Goal: Information Seeking & Learning: Learn about a topic

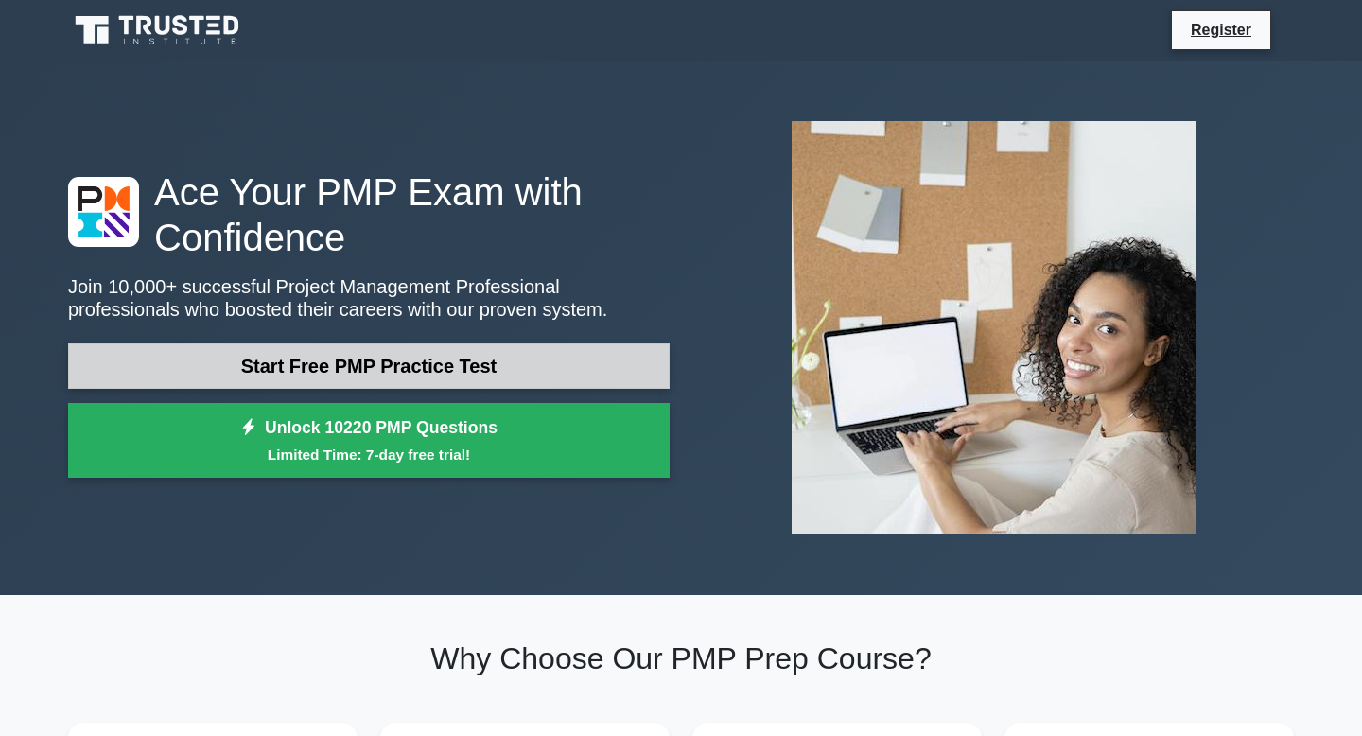
click at [439, 374] on link "Start Free PMP Practice Test" at bounding box center [368, 365] width 601 height 45
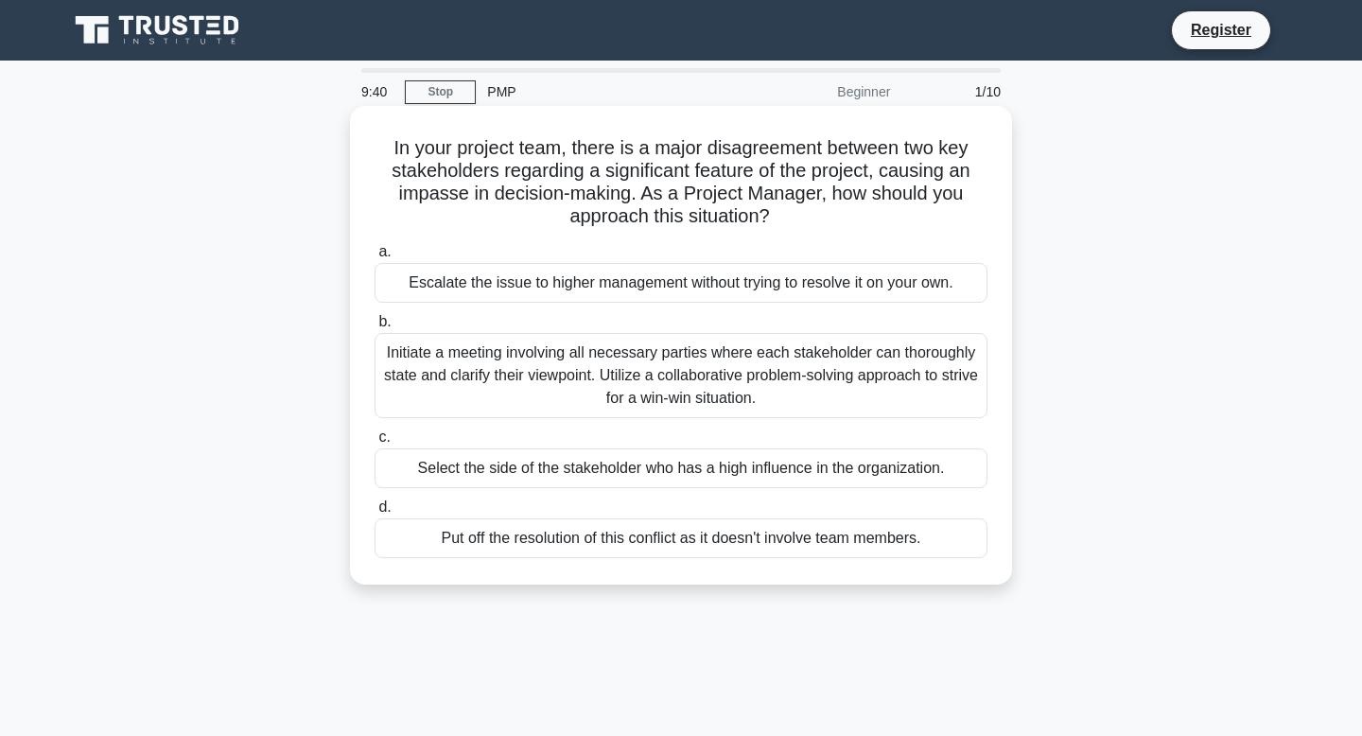
click at [714, 357] on div "Initiate a meeting involving all necessary parties where each stakeholder can t…" at bounding box center [681, 375] width 613 height 85
click at [375, 328] on input "b. Initiate a meeting involving all necessary parties where each stakeholder ca…" at bounding box center [375, 322] width 0 height 12
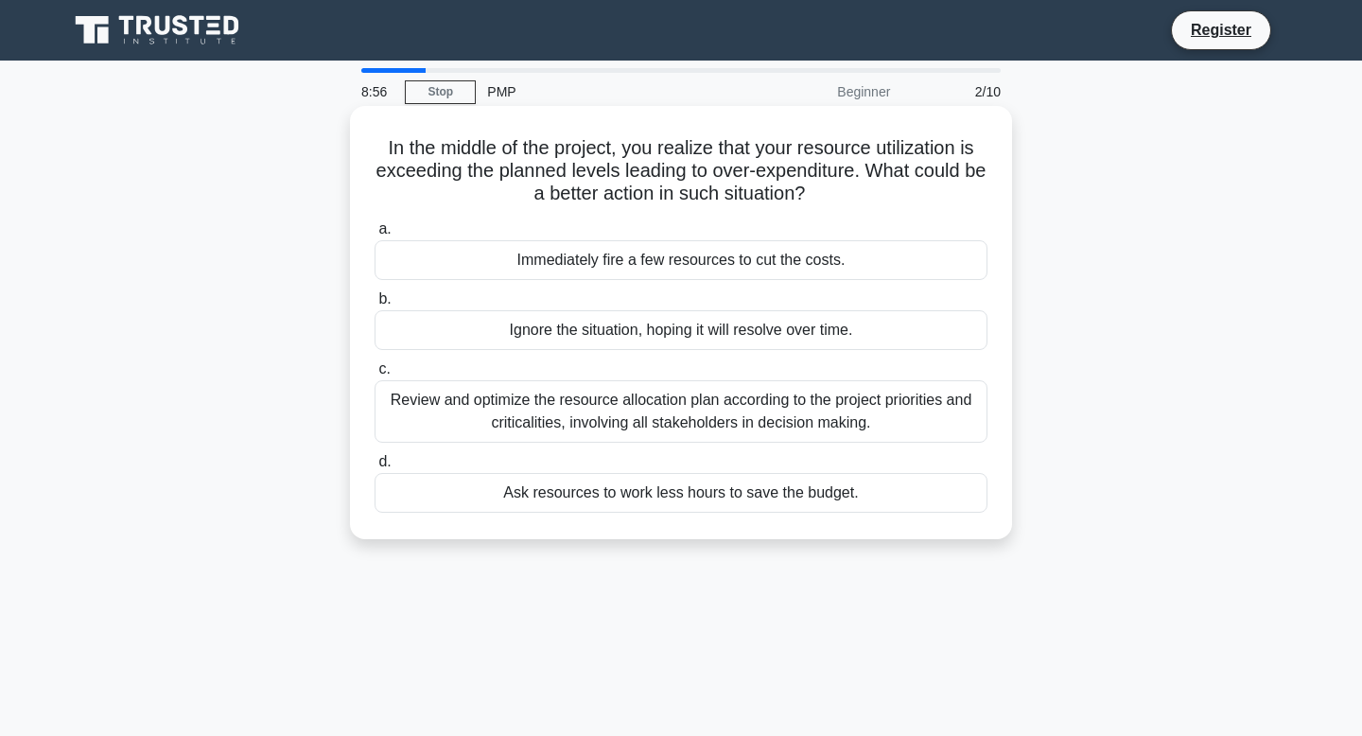
click at [816, 416] on div "Review and optimize the resource allocation plan according to the project prior…" at bounding box center [681, 411] width 613 height 62
click at [375, 375] on input "c. Review and optimize the resource allocation plan according to the project pr…" at bounding box center [375, 369] width 0 height 12
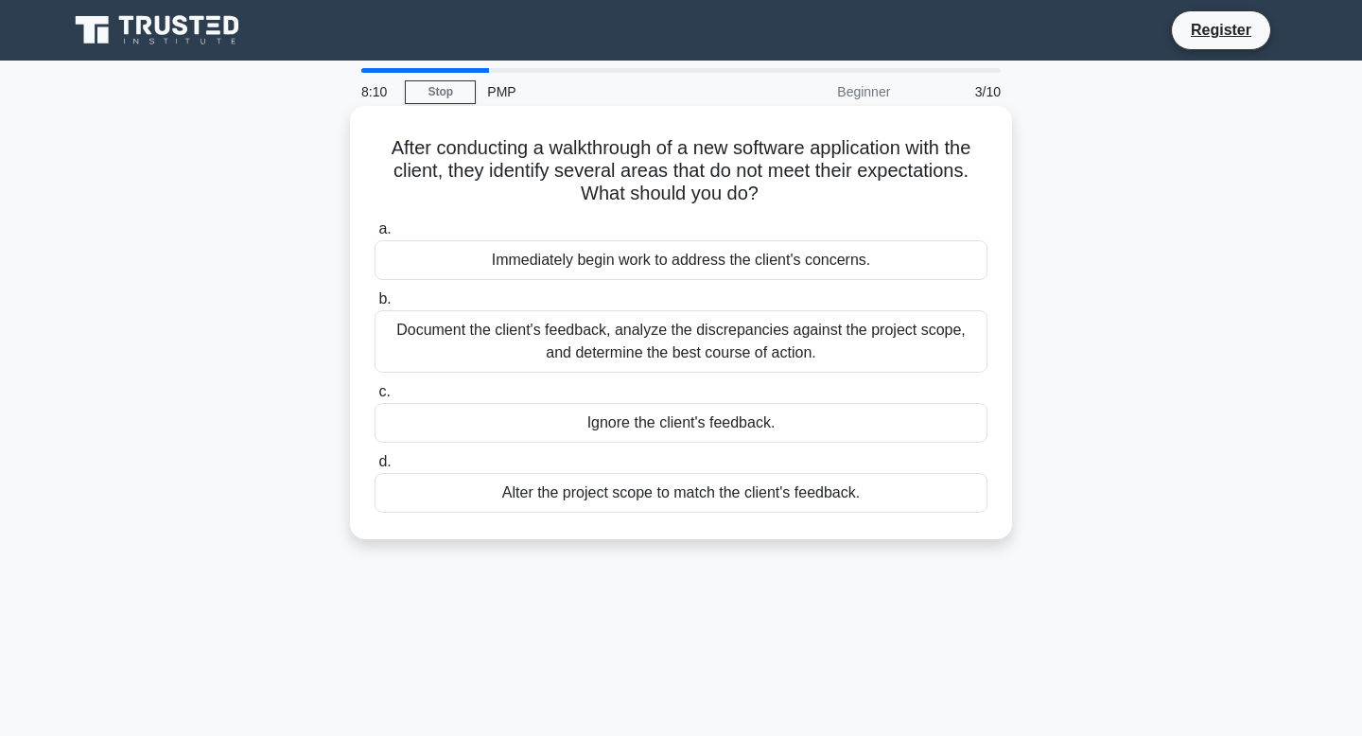
click at [704, 350] on div "Document the client's feedback, analyze the discrepancies against the project s…" at bounding box center [681, 341] width 613 height 62
click at [375, 305] on input "b. Document the client's feedback, analyze the discrepancies against the projec…" at bounding box center [375, 299] width 0 height 12
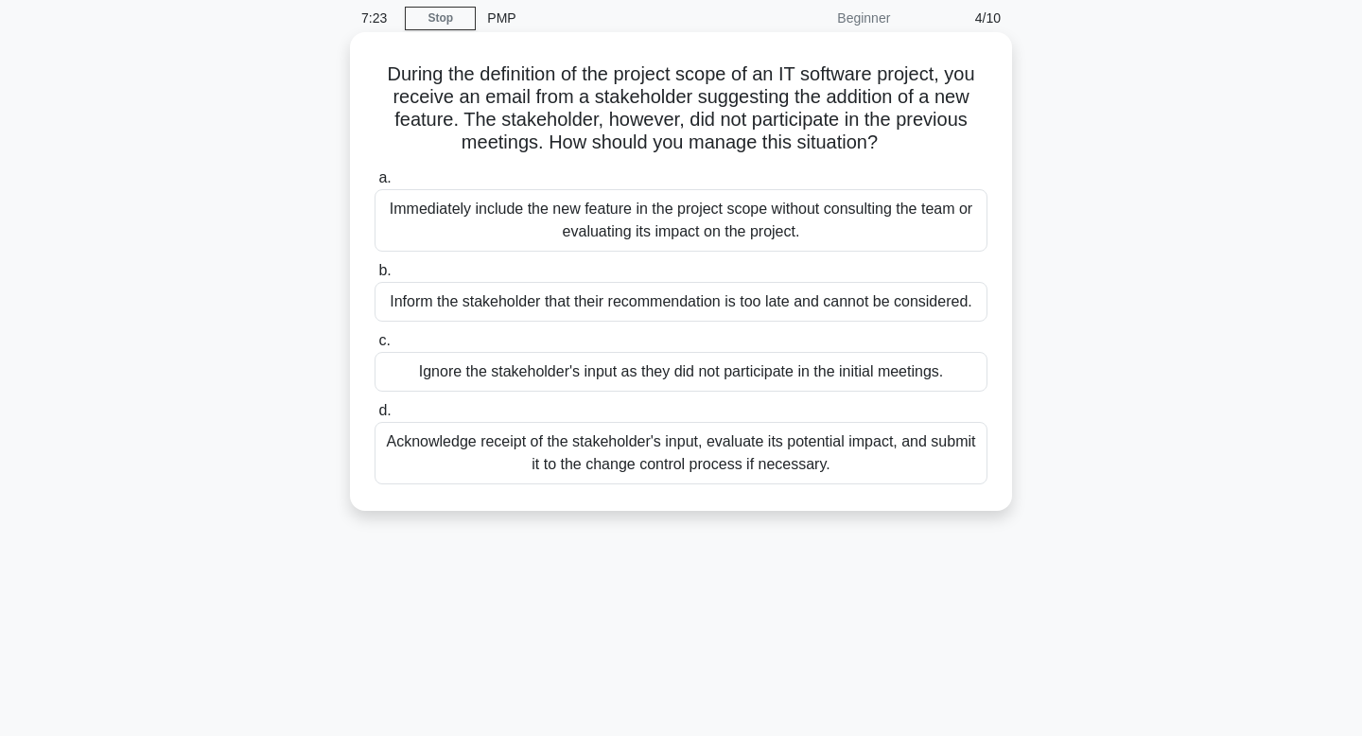
scroll to position [82, 0]
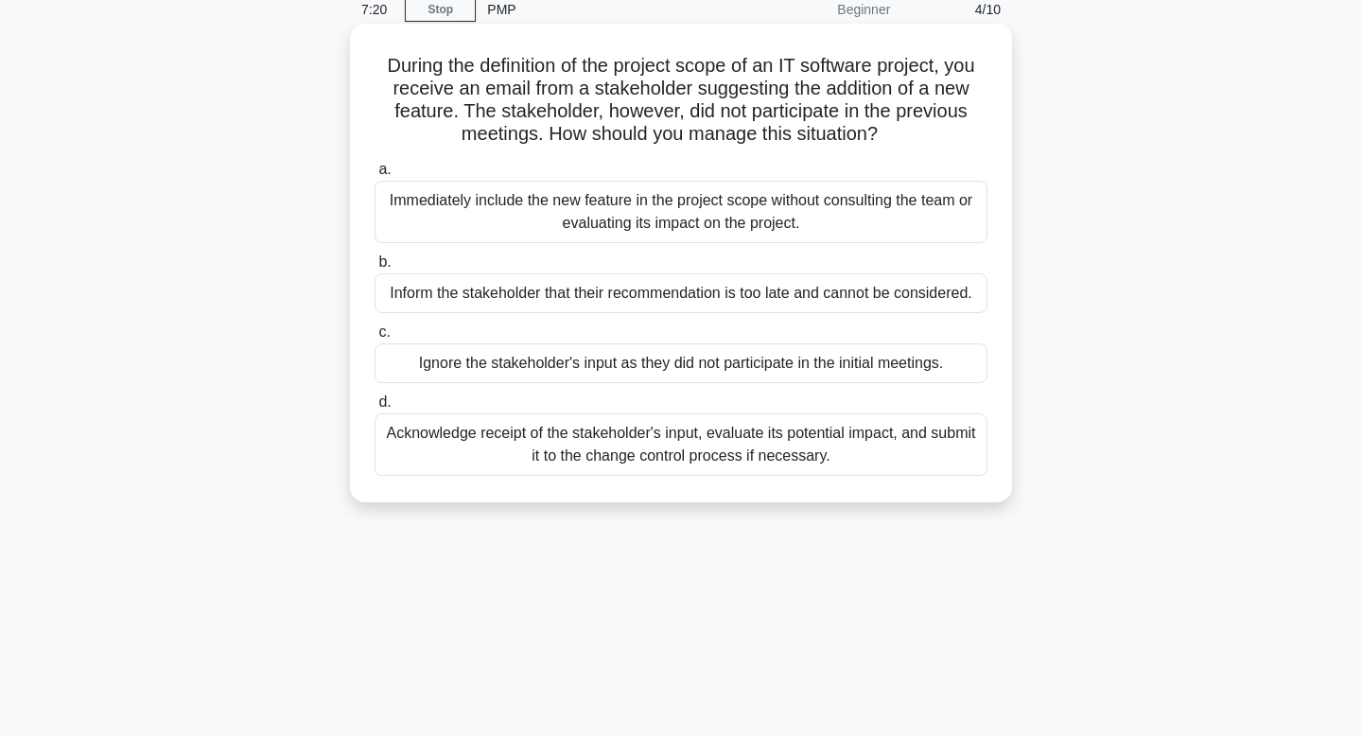
click at [769, 456] on div "Acknowledge receipt of the stakeholder's input, evaluate its potential impact, …" at bounding box center [681, 444] width 613 height 62
click at [375, 409] on input "d. Acknowledge receipt of the stakeholder's input, evaluate its potential impac…" at bounding box center [375, 402] width 0 height 12
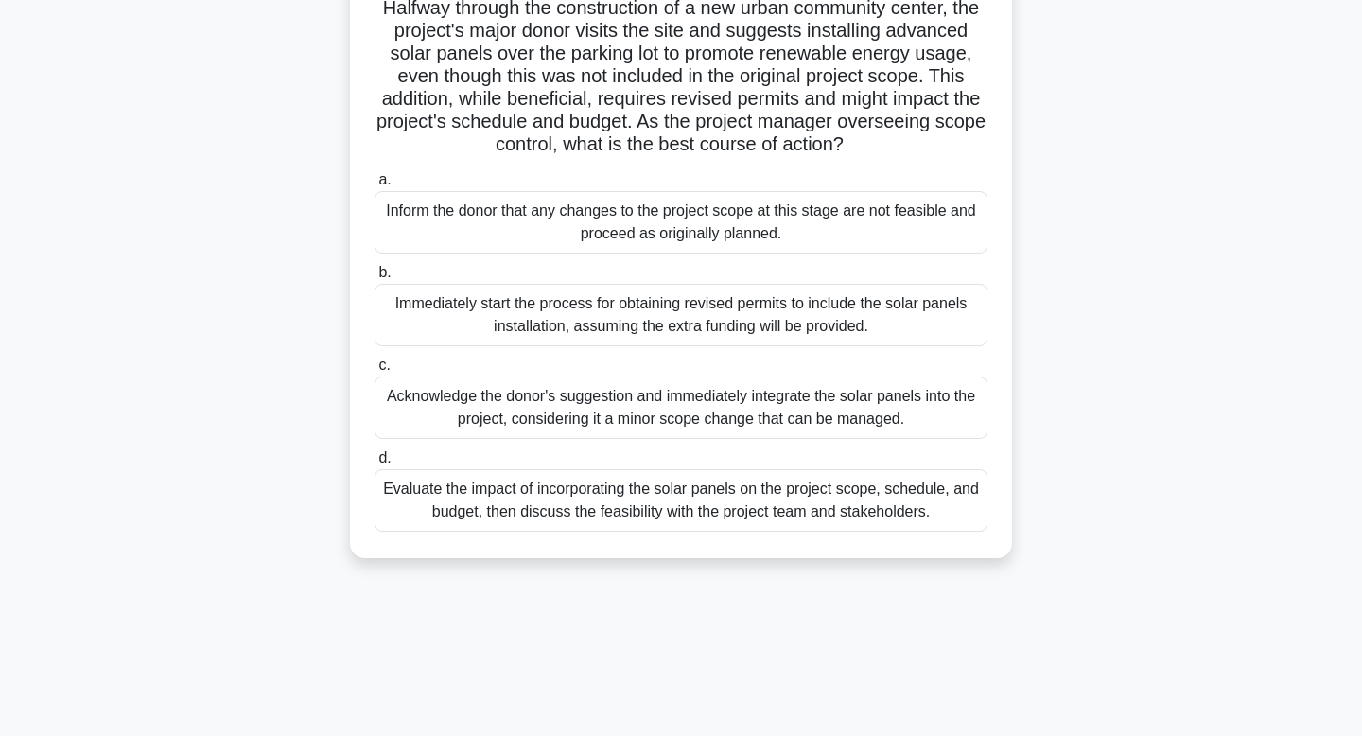
scroll to position [141, 0]
click at [799, 504] on div "Evaluate the impact of incorporating the solar panels on the project scope, sch…" at bounding box center [681, 499] width 613 height 62
click at [375, 463] on input "d. Evaluate the impact of incorporating the solar panels on the project scope, …" at bounding box center [375, 457] width 0 height 12
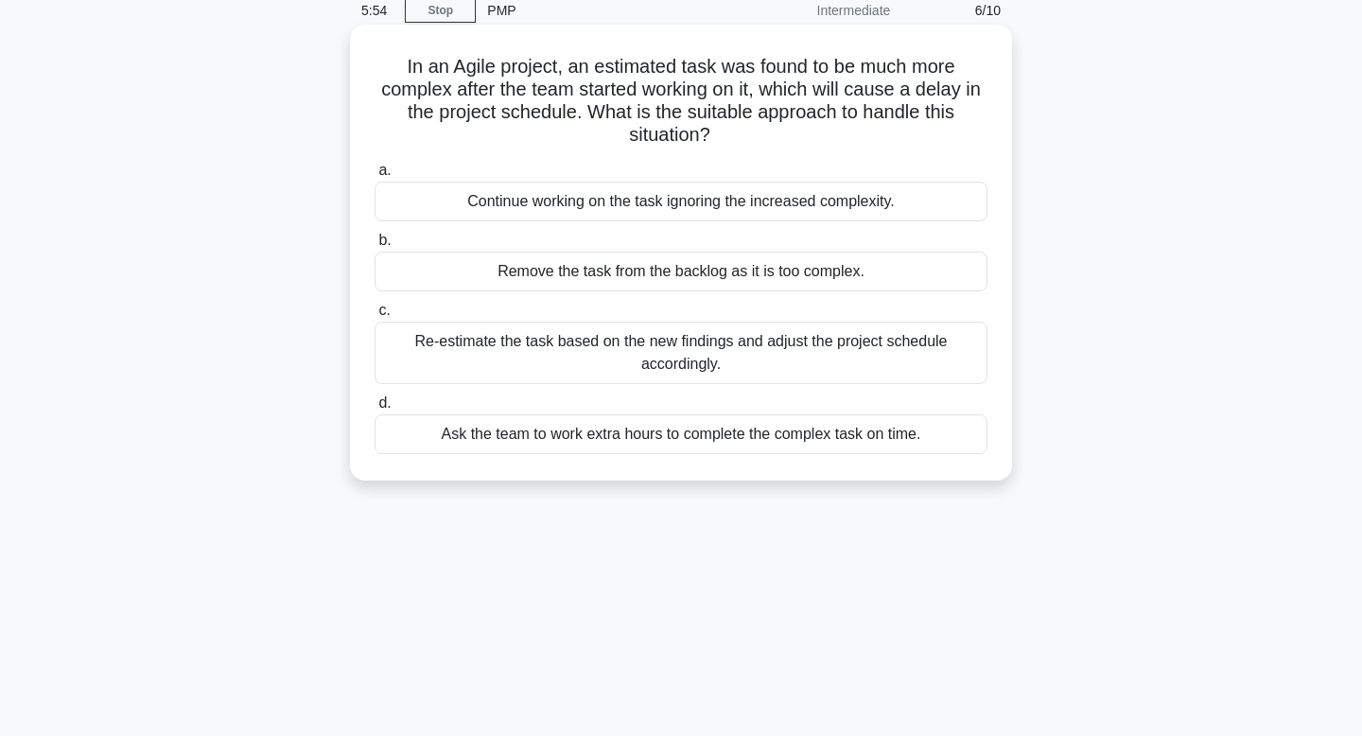
scroll to position [79, 0]
click at [793, 354] on div "Re-estimate the task based on the new findings and adjust the project schedule …" at bounding box center [681, 354] width 613 height 62
click at [375, 319] on input "c. Re-estimate the task based on the new findings and adjust the project schedu…" at bounding box center [375, 312] width 0 height 12
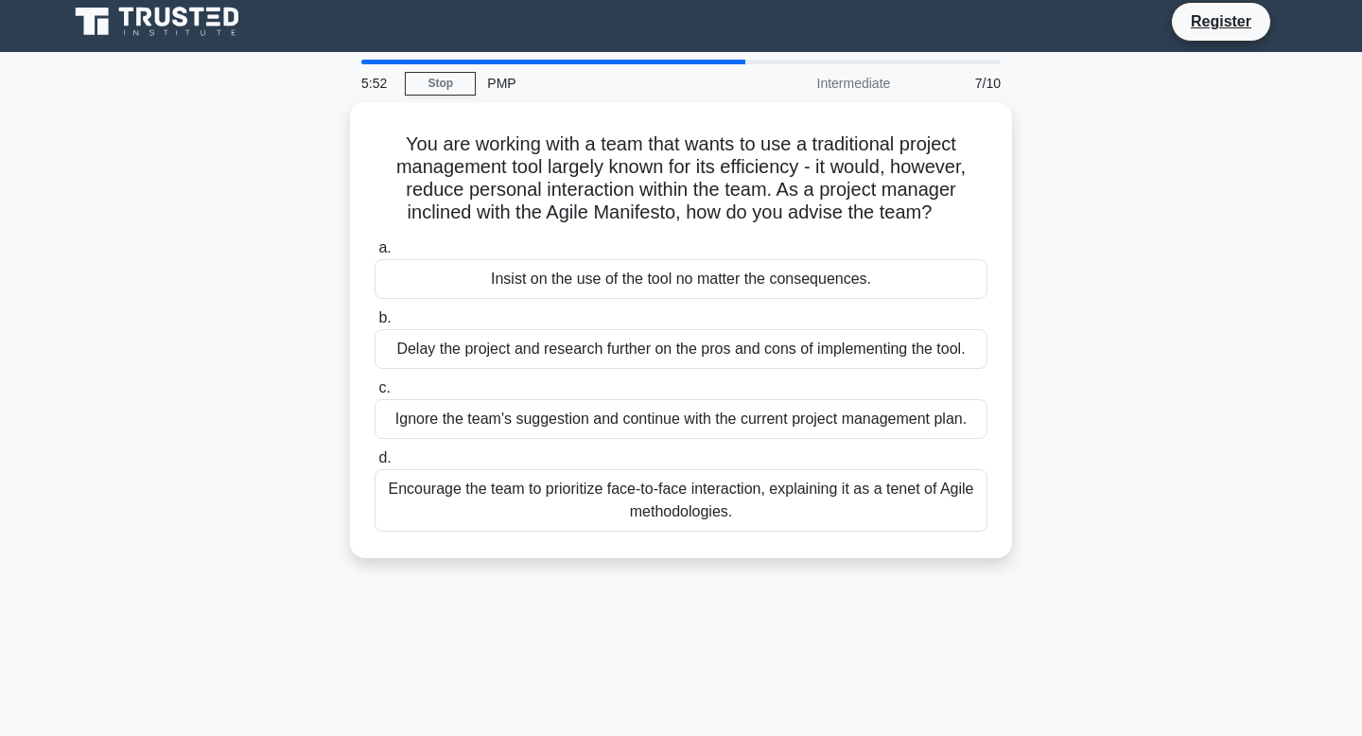
scroll to position [0, 0]
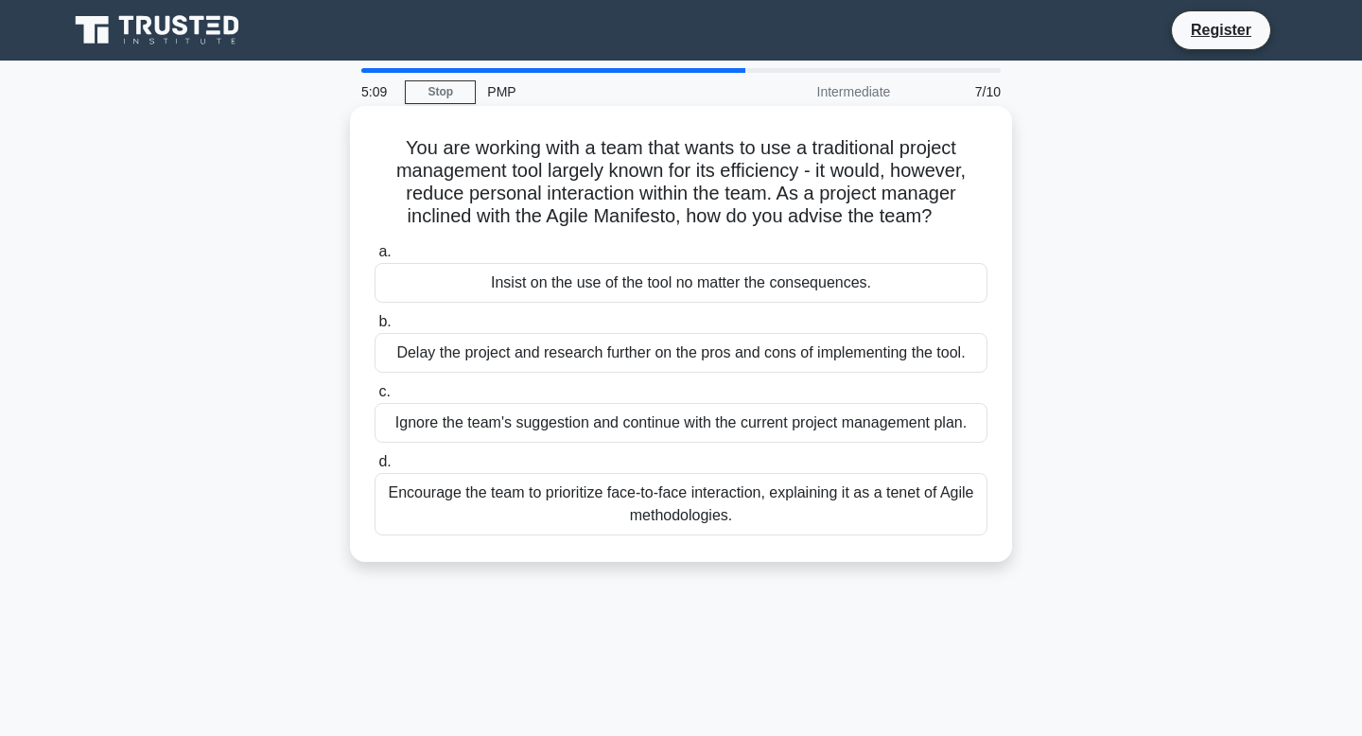
click at [804, 494] on div "Encourage the team to prioritize face-to-face interaction, explaining it as a t…" at bounding box center [681, 504] width 613 height 62
click at [375, 468] on input "d. Encourage the team to prioritize face-to-face interaction, explaining it as …" at bounding box center [375, 462] width 0 height 12
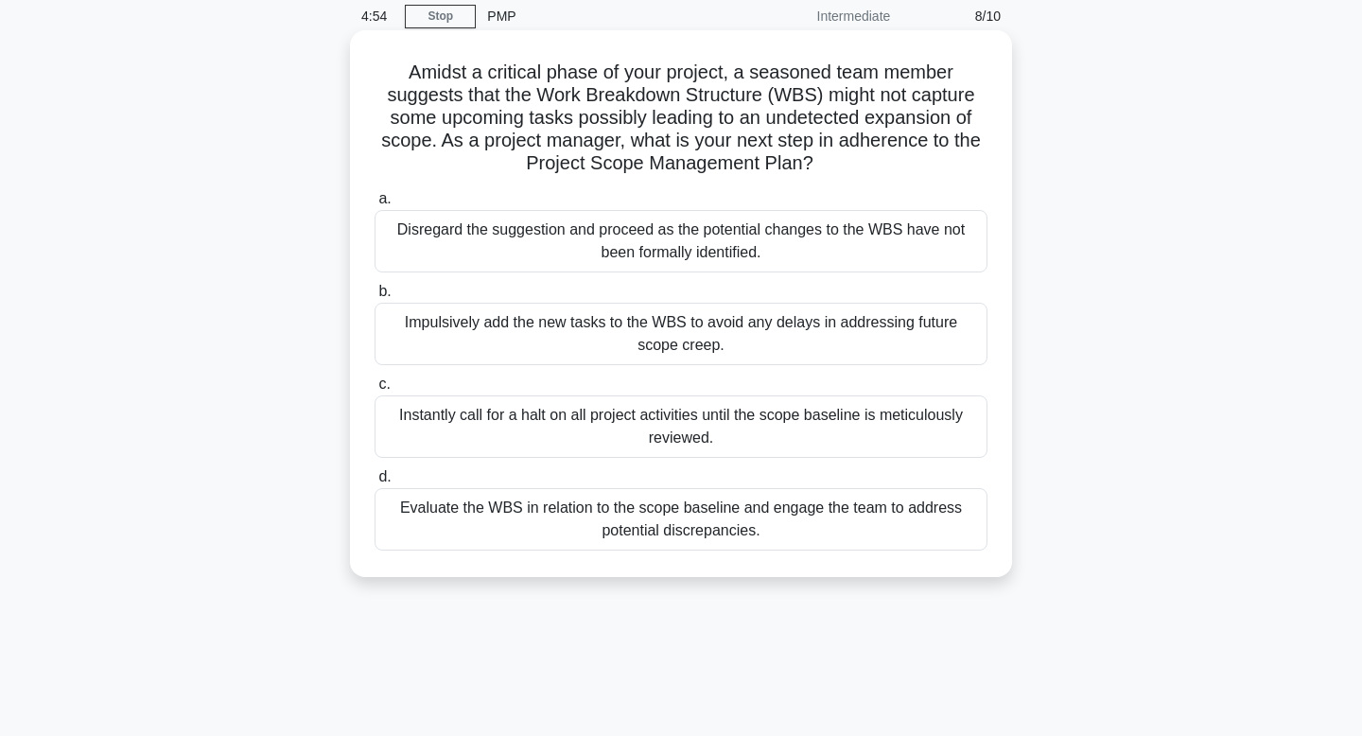
scroll to position [80, 0]
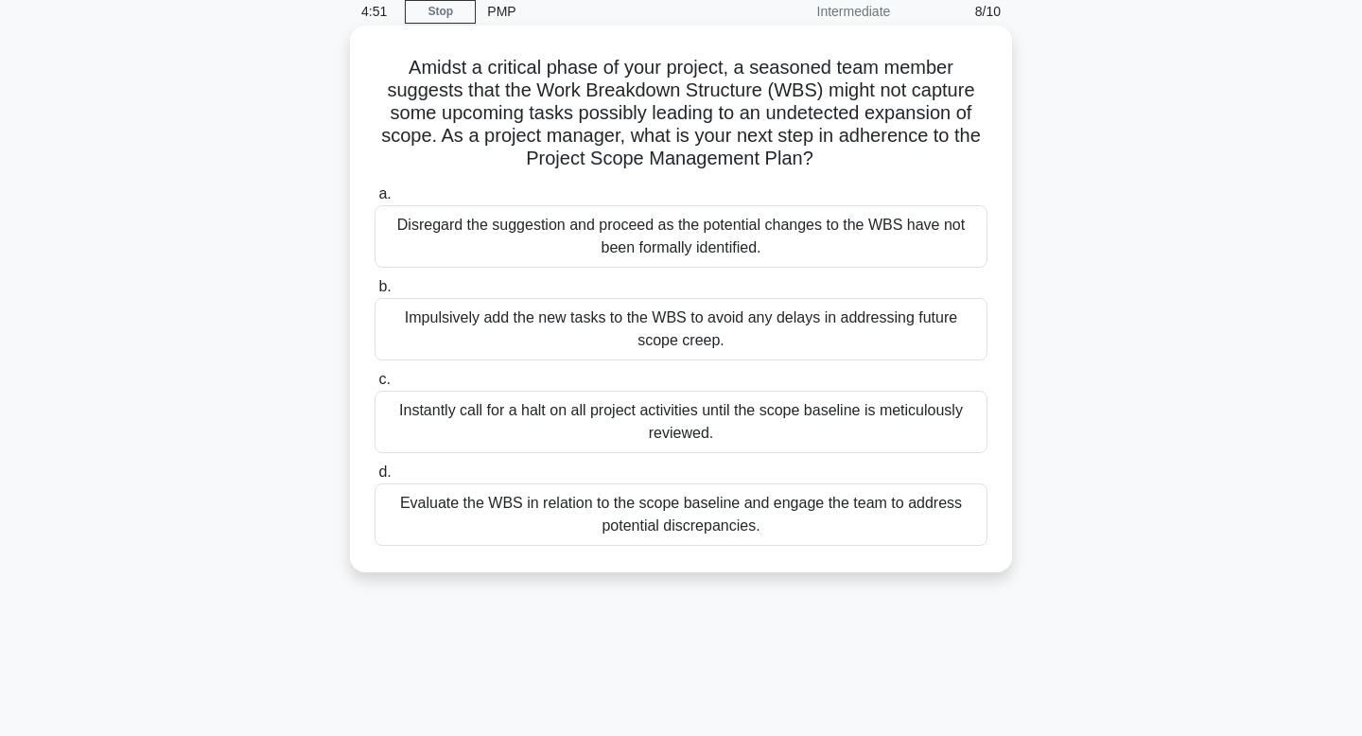
click at [776, 514] on div "Evaluate the WBS in relation to the scope baseline and engage the team to addre…" at bounding box center [681, 514] width 613 height 62
click at [375, 479] on input "d. Evaluate the WBS in relation to the scope baseline and engage the team to ad…" at bounding box center [375, 472] width 0 height 12
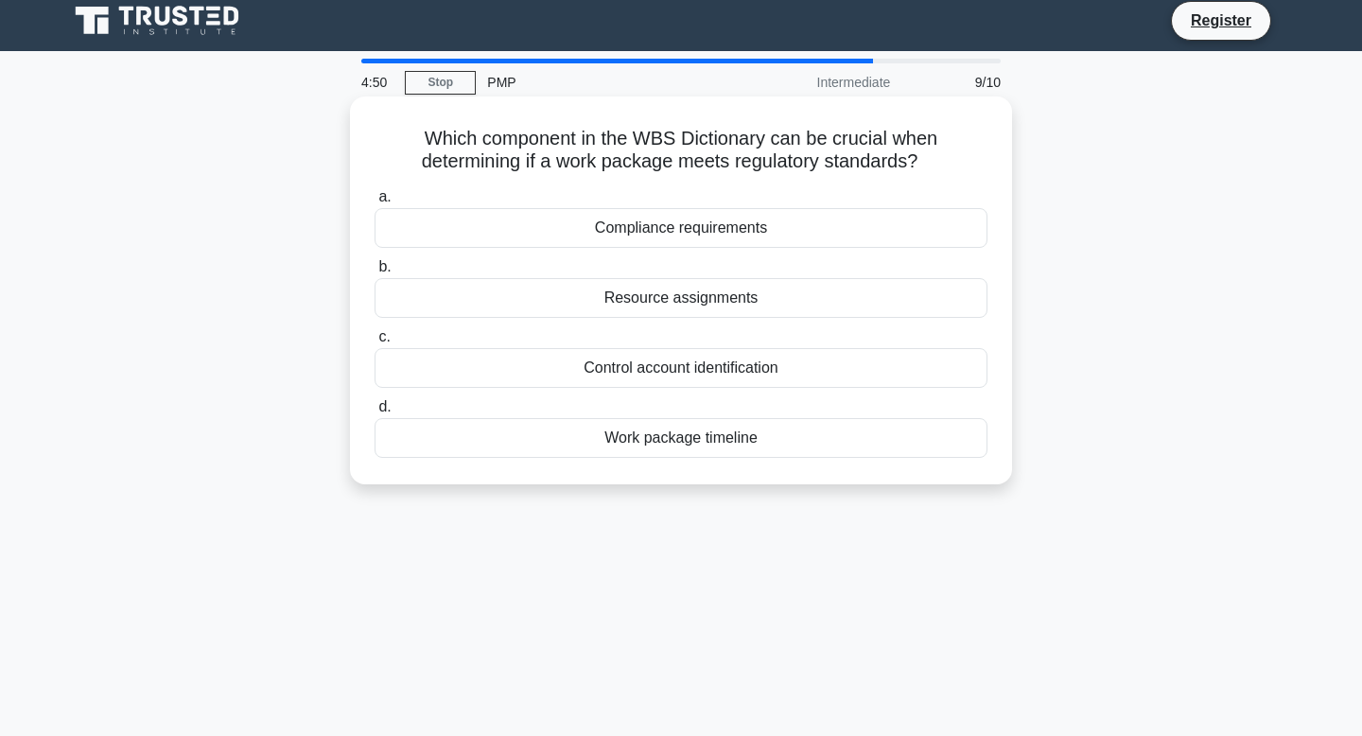
scroll to position [0, 0]
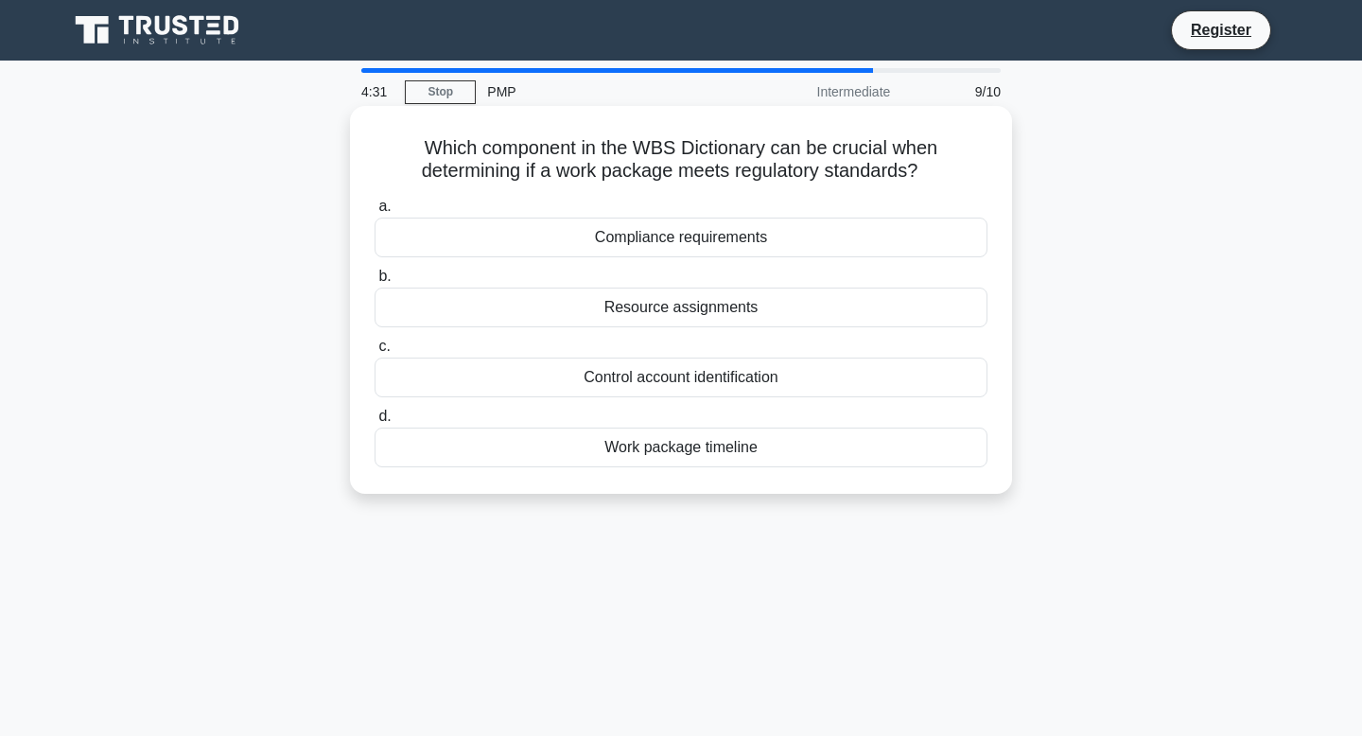
click at [734, 244] on div "Compliance requirements" at bounding box center [681, 238] width 613 height 40
click at [375, 213] on input "a. Compliance requirements" at bounding box center [375, 206] width 0 height 12
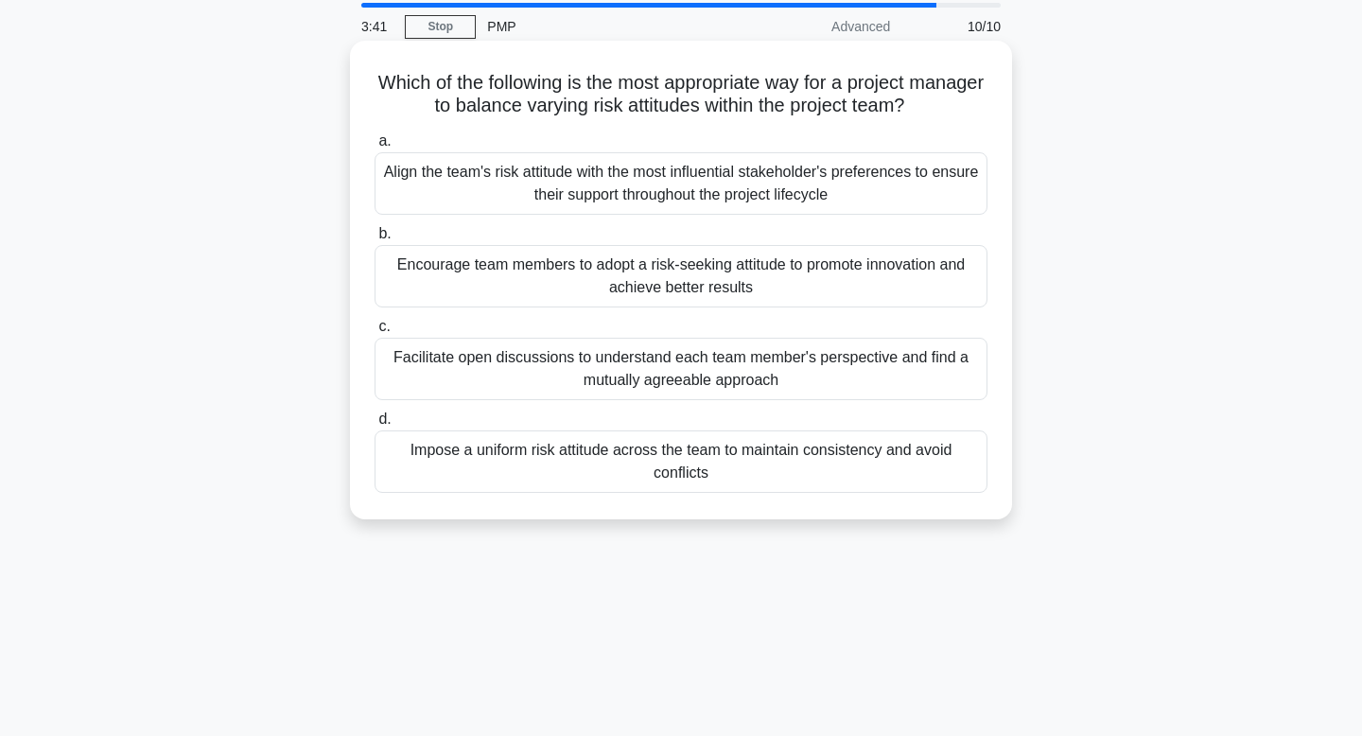
scroll to position [69, 0]
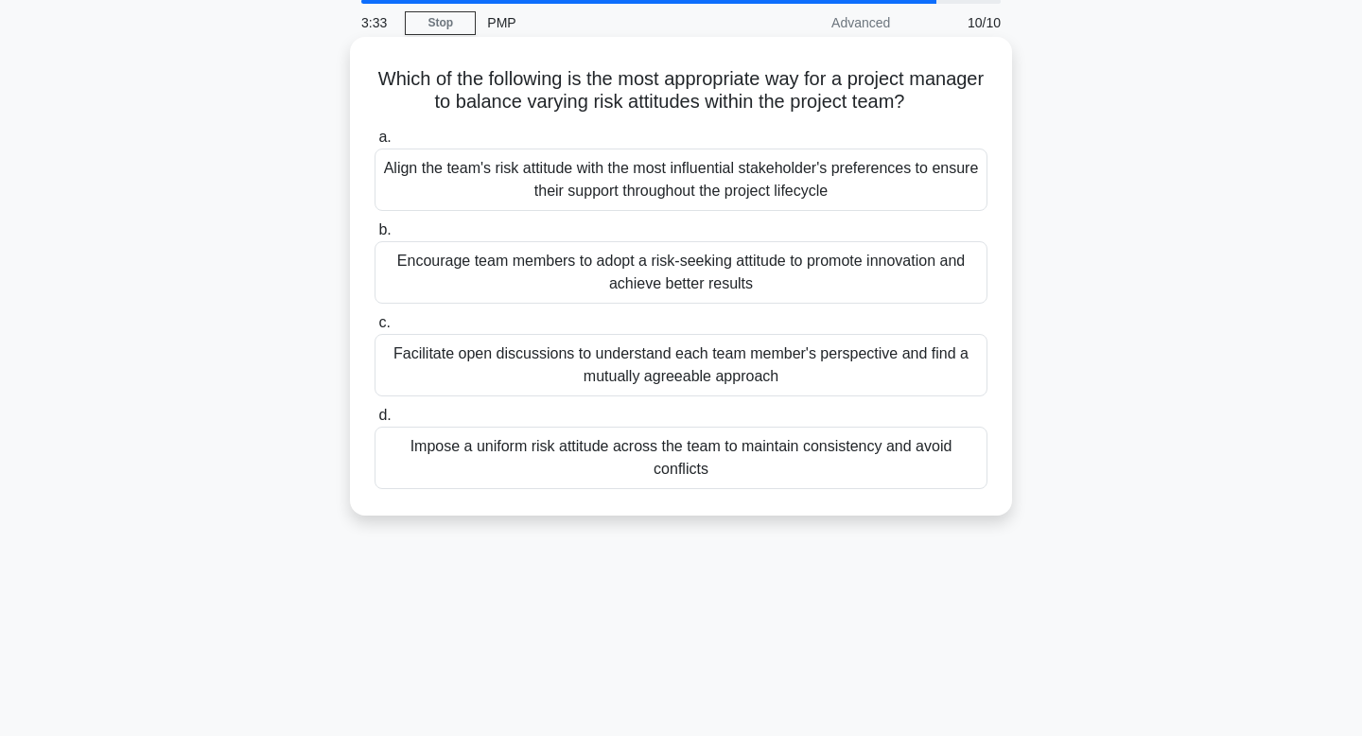
click at [801, 369] on div "Facilitate open discussions to understand each team member's perspective and fi…" at bounding box center [681, 365] width 613 height 62
click at [375, 329] on input "c. Facilitate open discussions to understand each team member's perspective and…" at bounding box center [375, 323] width 0 height 12
